Goal: Navigation & Orientation: Find specific page/section

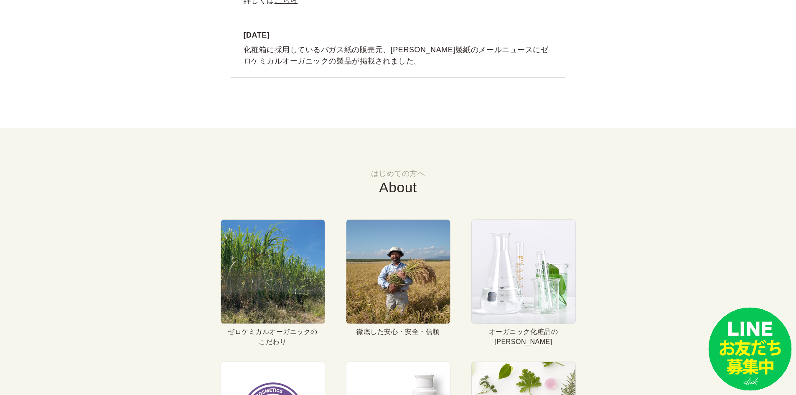
scroll to position [3010, 0]
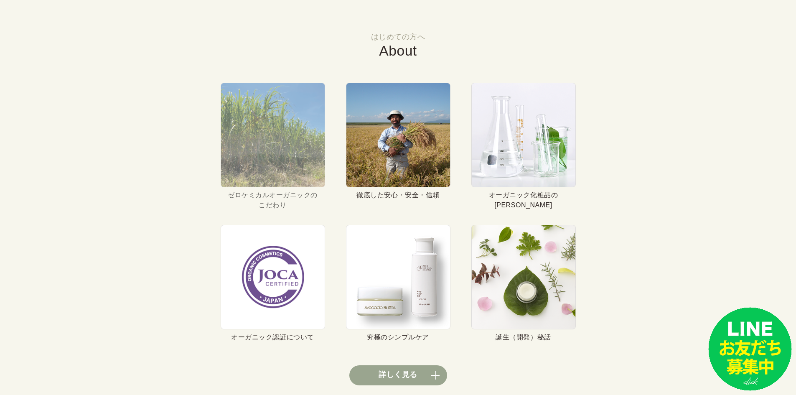
click at [295, 174] on img at bounding box center [273, 135] width 104 height 104
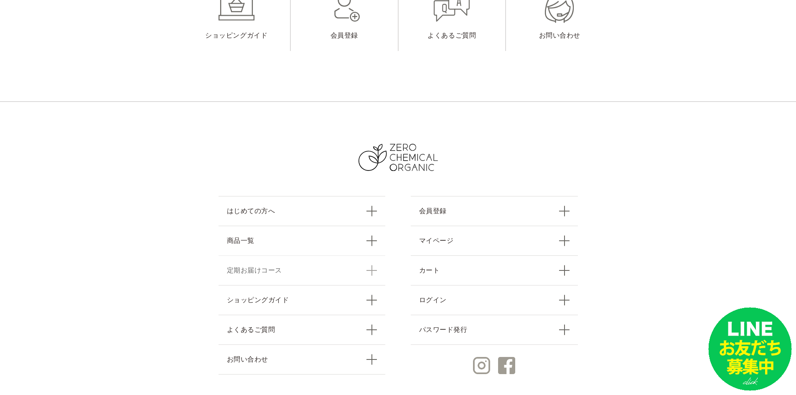
scroll to position [2612, 0]
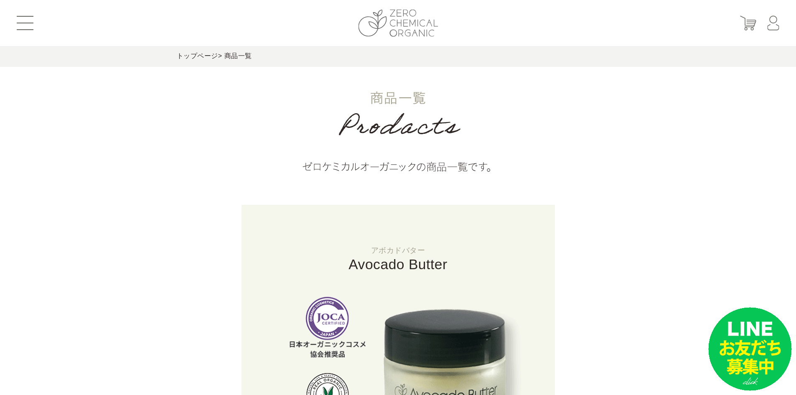
click at [396, 33] on img at bounding box center [398, 23] width 80 height 27
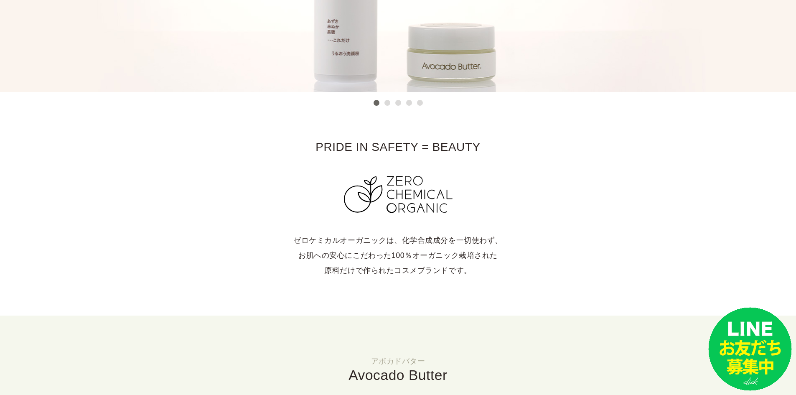
scroll to position [543, 0]
